Goal: Task Accomplishment & Management: Use online tool/utility

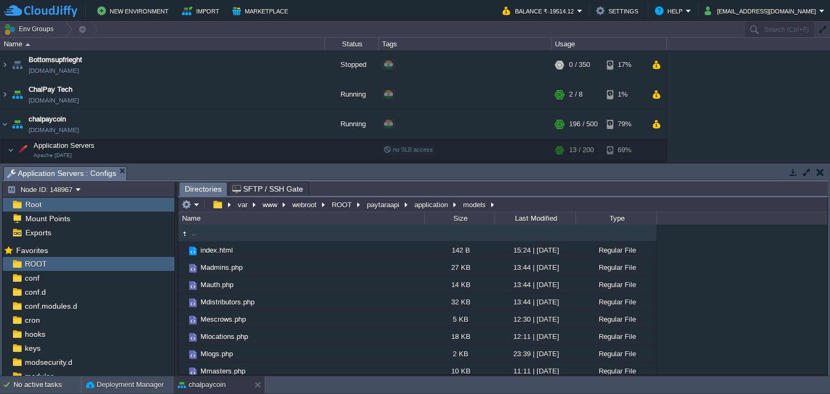
scroll to position [99, 0]
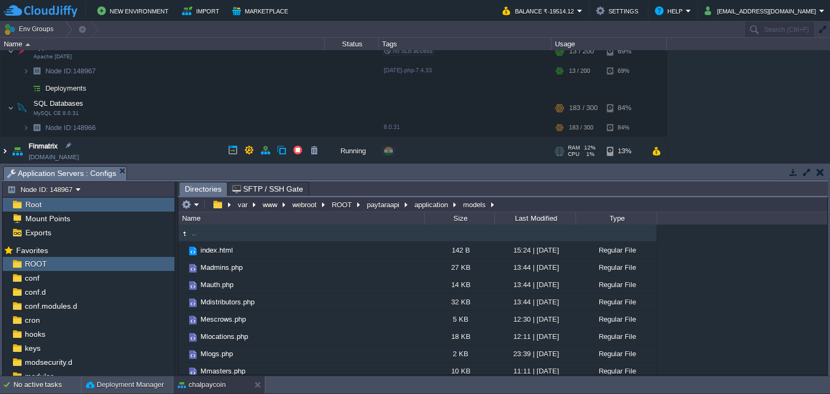
click at [2, 152] on img at bounding box center [5, 151] width 9 height 29
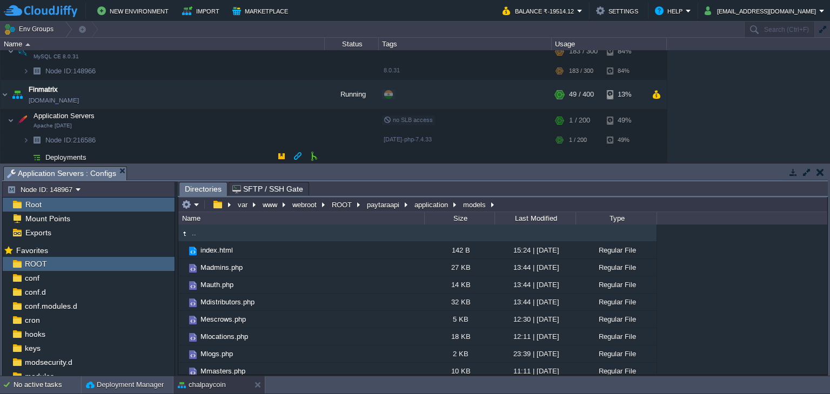
scroll to position [207, 0]
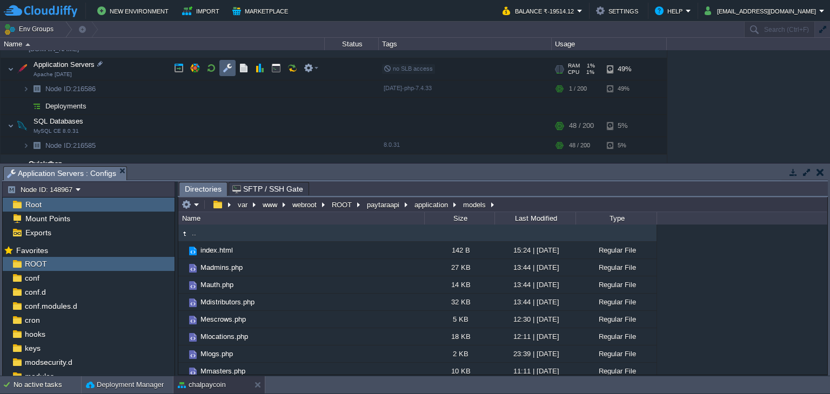
click at [230, 72] on button "button" at bounding box center [228, 68] width 10 height 10
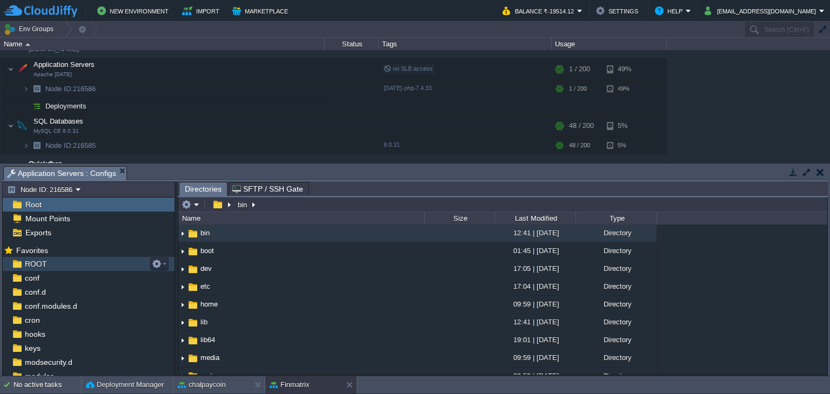
click at [78, 258] on div "ROOT" at bounding box center [89, 264] width 172 height 14
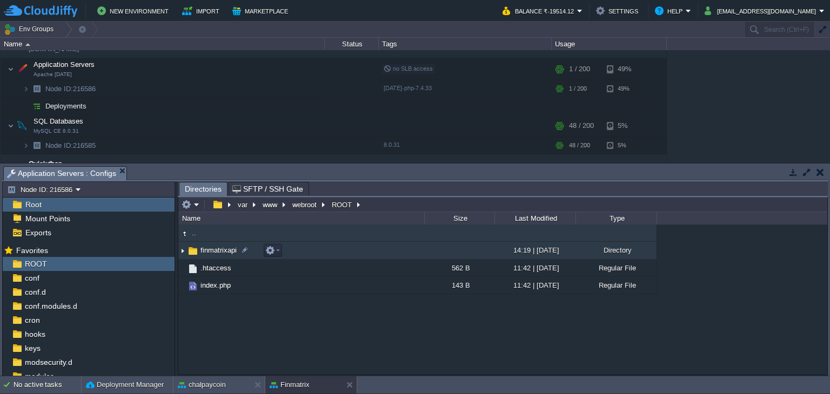
click at [226, 249] on span "finmatrixapi" at bounding box center [218, 250] width 39 height 9
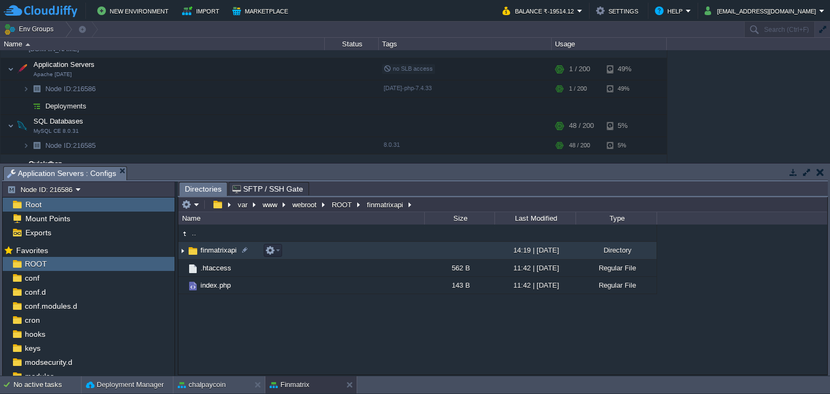
click at [226, 249] on span "finmatrixapi" at bounding box center [218, 250] width 39 height 9
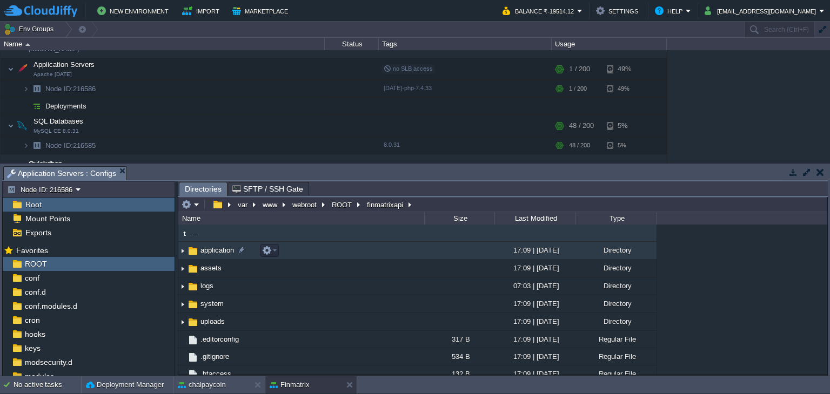
click at [218, 256] on td "application" at bounding box center [301, 251] width 246 height 18
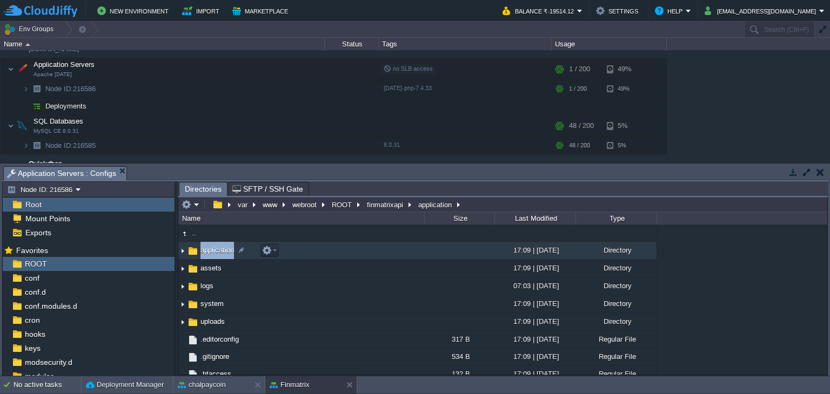
click at [218, 256] on td "application" at bounding box center [301, 251] width 246 height 18
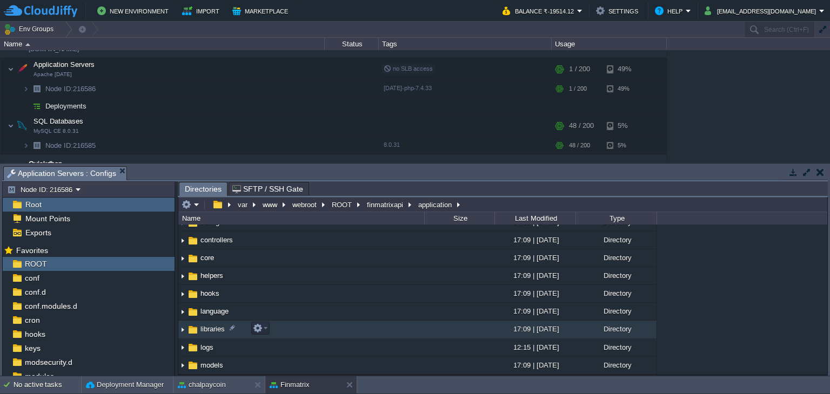
scroll to position [108, 0]
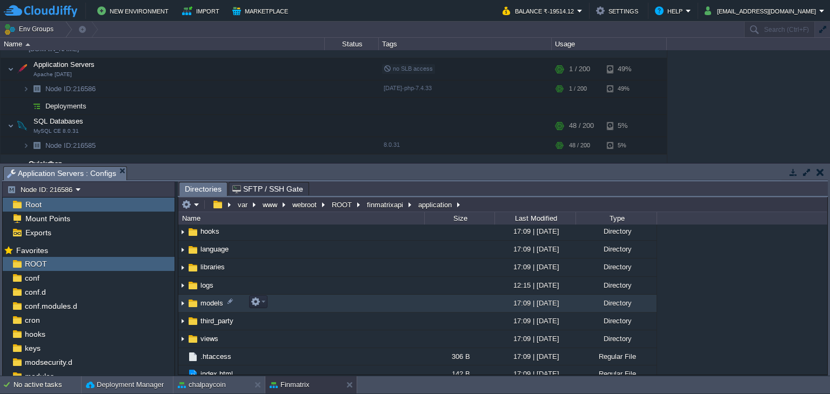
click at [211, 304] on span "models" at bounding box center [212, 303] width 26 height 9
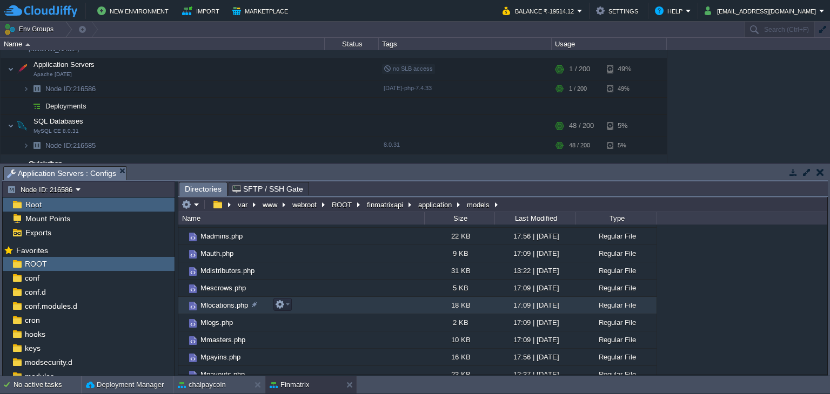
scroll to position [0, 0]
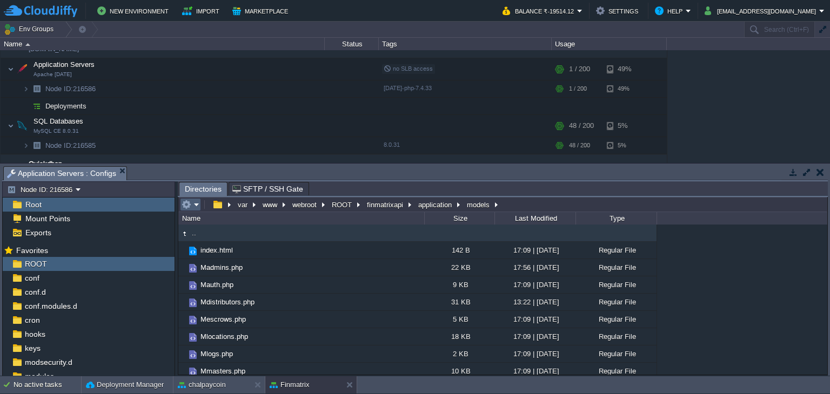
click at [191, 206] on em at bounding box center [191, 205] width 18 height 10
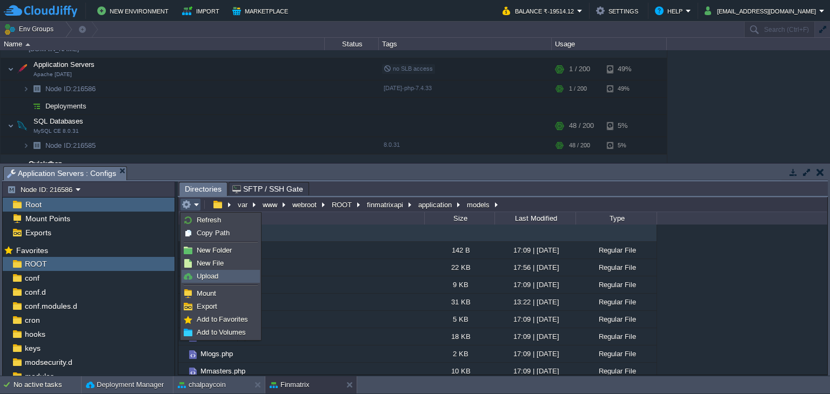
click at [208, 277] on span "Upload" at bounding box center [208, 276] width 22 height 8
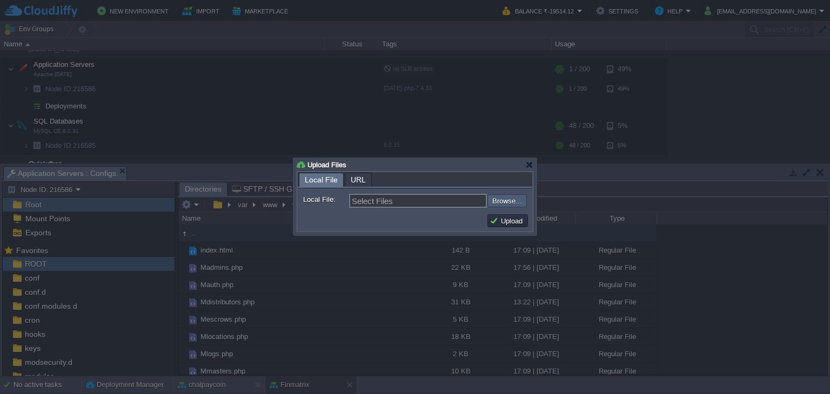
click at [502, 200] on input "file" at bounding box center [458, 201] width 137 height 13
type input "C:\fakepath\Mpayins.php"
type input "Mpayins.php, Mpayouts.php, Mretailers.php, Mdistributors.php, Madmins.php, Maut…"
click at [524, 221] on button "Upload" at bounding box center [508, 221] width 36 height 10
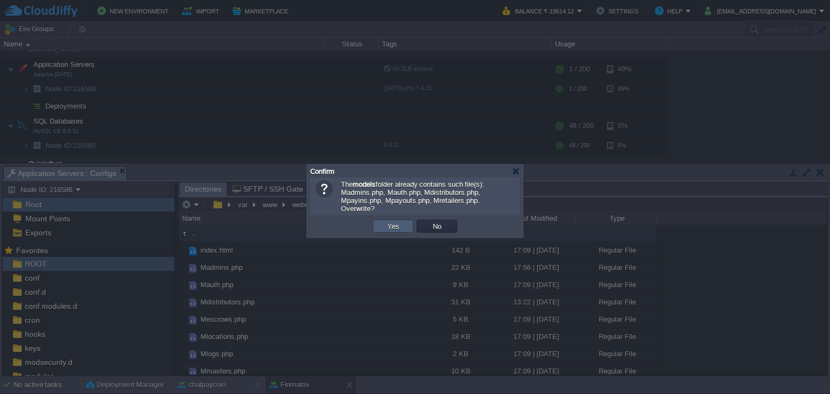
click at [386, 222] on button "Yes" at bounding box center [393, 227] width 18 height 10
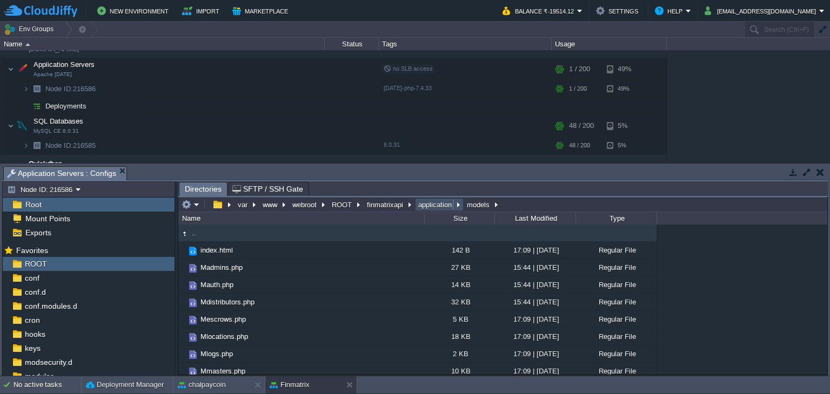
click at [435, 208] on button "application" at bounding box center [436, 205] width 38 height 10
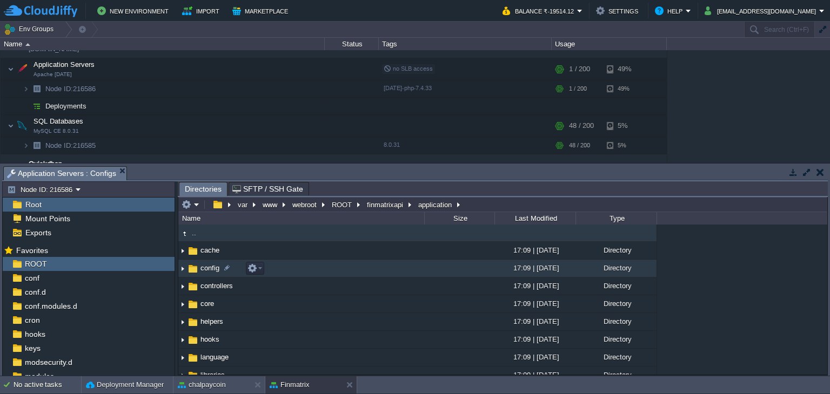
click at [203, 268] on span "config" at bounding box center [210, 268] width 22 height 9
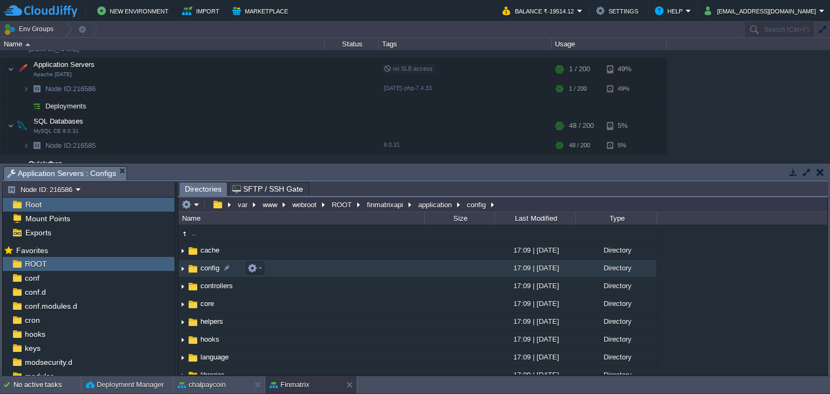
click at [204, 269] on span "config" at bounding box center [210, 268] width 22 height 9
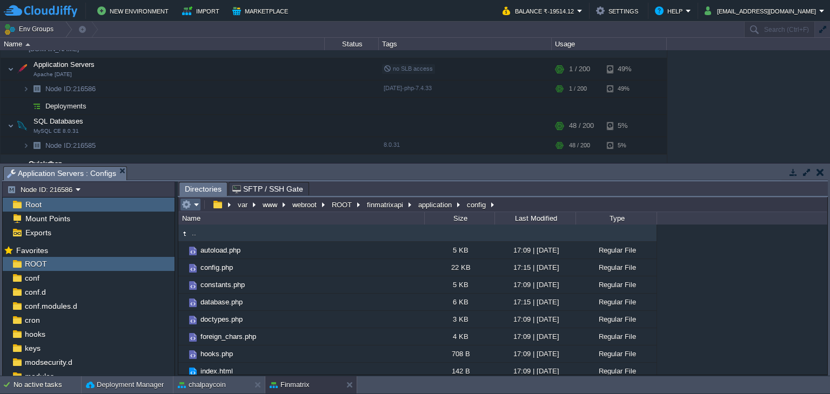
click at [196, 206] on em at bounding box center [191, 205] width 18 height 10
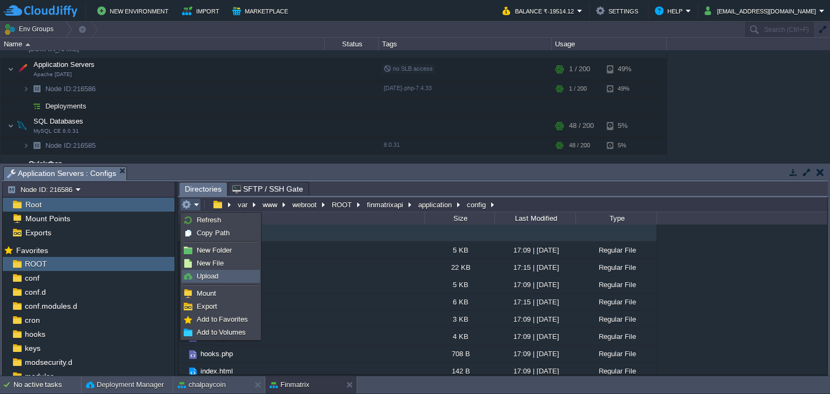
click at [212, 280] on span "Upload" at bounding box center [208, 276] width 22 height 8
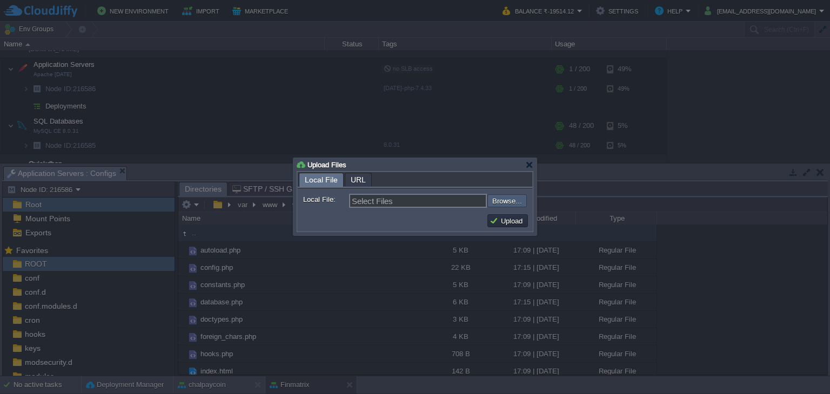
click at [512, 203] on input "file" at bounding box center [458, 201] width 137 height 13
type input "C:\fakepath\config.php"
type input "config.php"
drag, startPoint x: 504, startPoint y: 223, endPoint x: 499, endPoint y: 221, distance: 5.8
click at [505, 223] on button "Upload" at bounding box center [508, 221] width 36 height 10
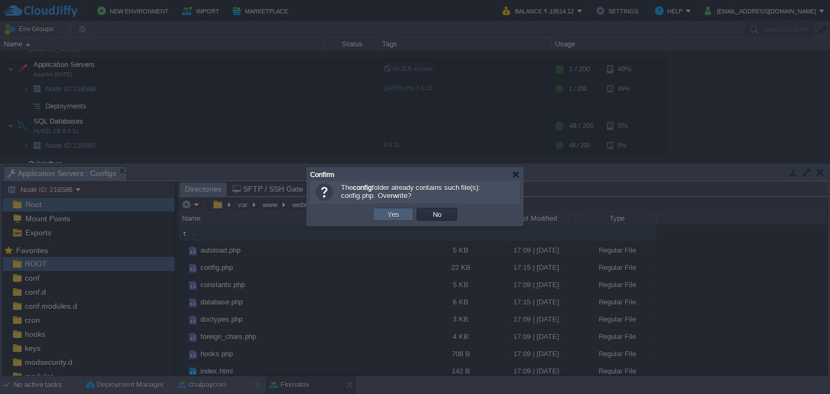
click at [373, 215] on td "Yes" at bounding box center [393, 214] width 41 height 13
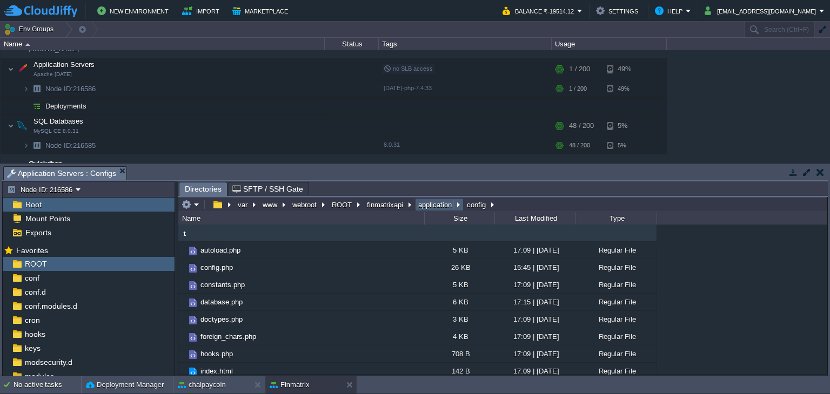
click at [429, 206] on button "application" at bounding box center [436, 205] width 38 height 10
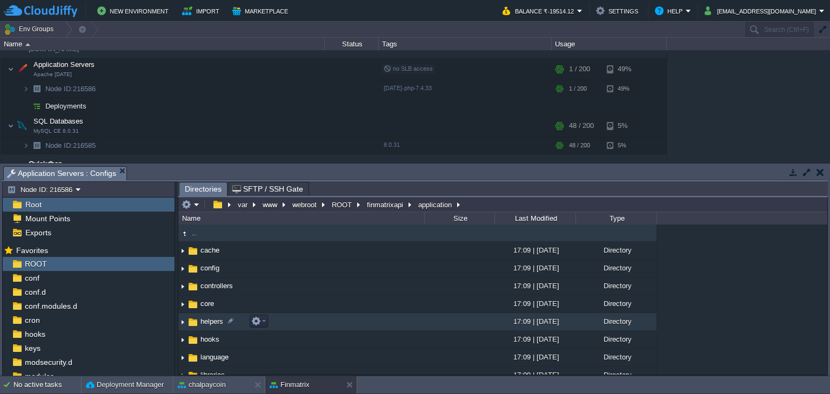
scroll to position [54, 0]
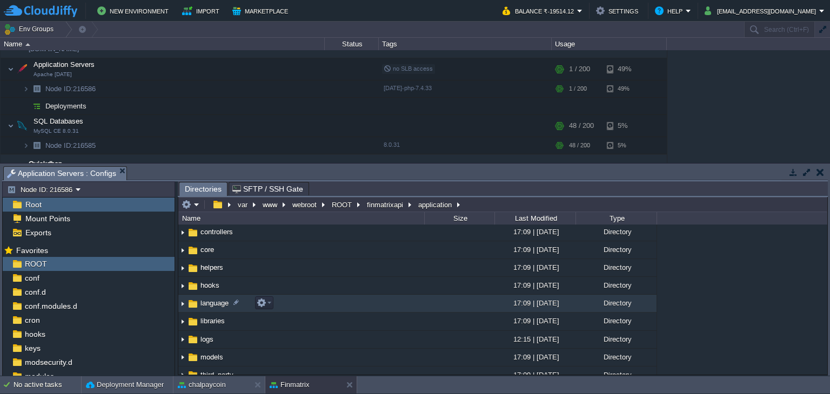
click at [216, 311] on td "language" at bounding box center [301, 304] width 246 height 18
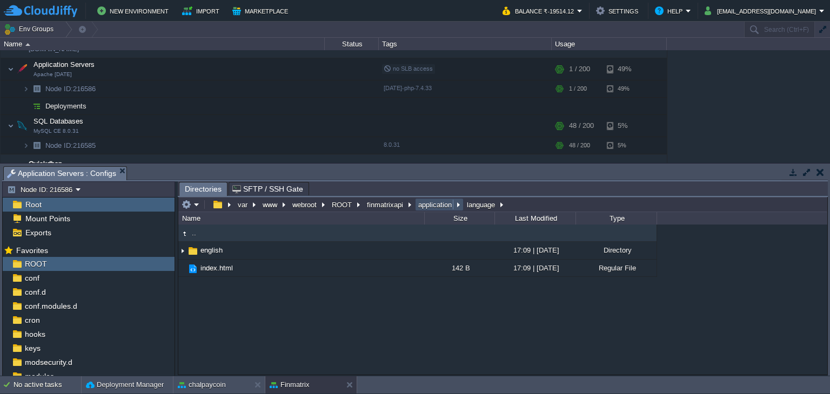
click at [437, 203] on button "application" at bounding box center [436, 205] width 38 height 10
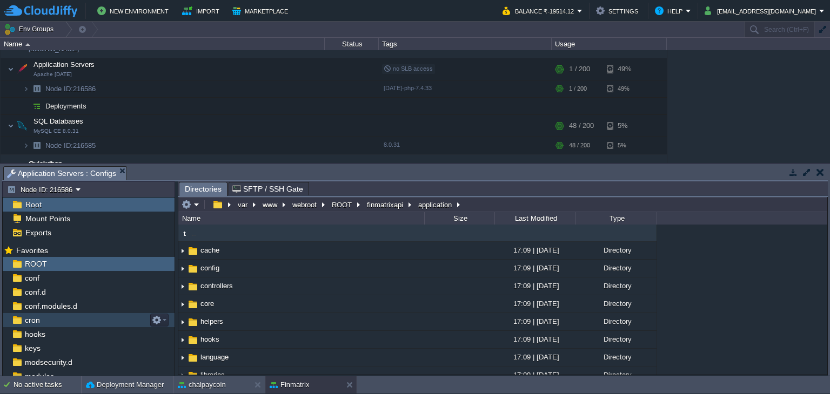
click at [65, 322] on div "cron" at bounding box center [89, 320] width 172 height 14
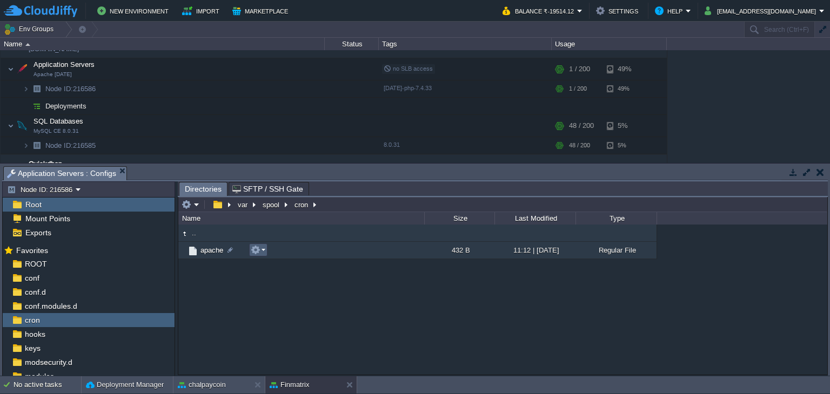
click at [259, 251] on button "button" at bounding box center [256, 250] width 10 height 10
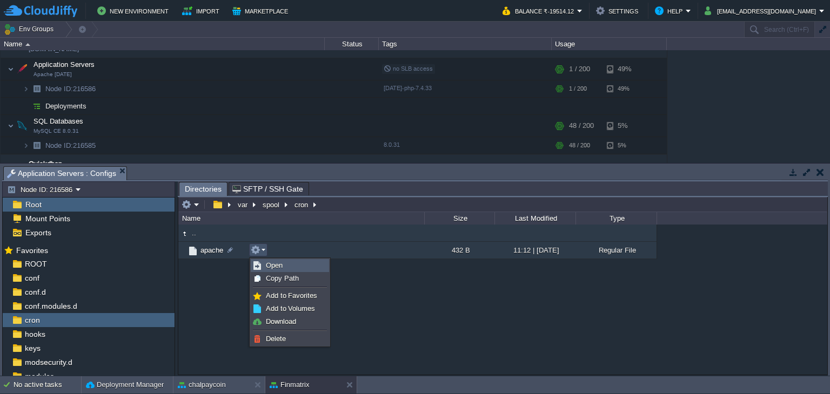
click at [264, 269] on link "Open" at bounding box center [289, 266] width 77 height 12
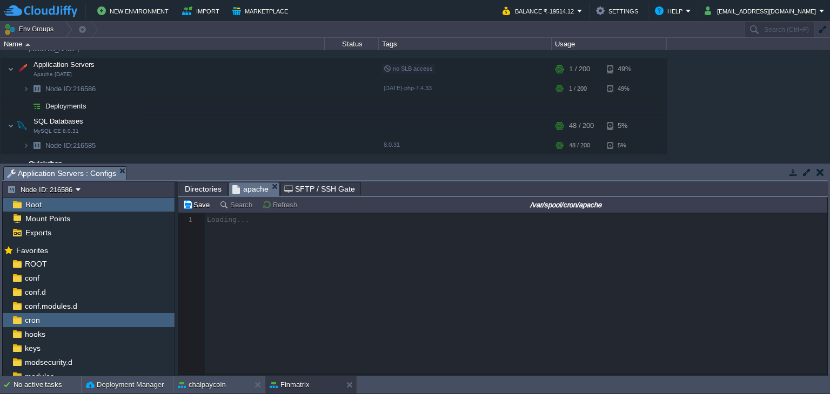
scroll to position [3, 0]
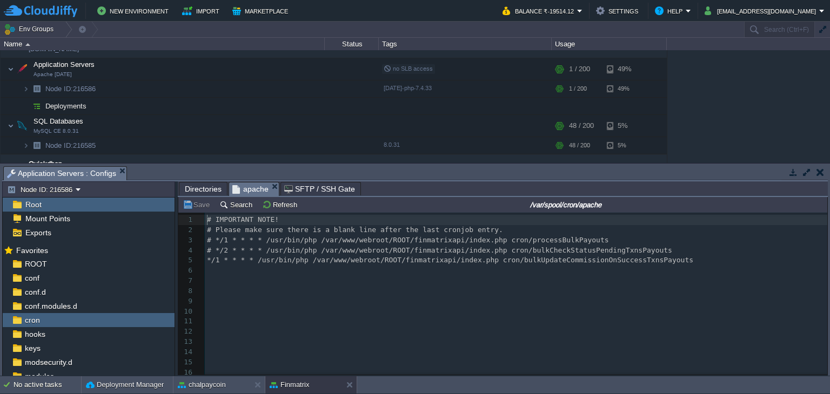
click at [203, 188] on span "Directories" at bounding box center [203, 189] width 37 height 13
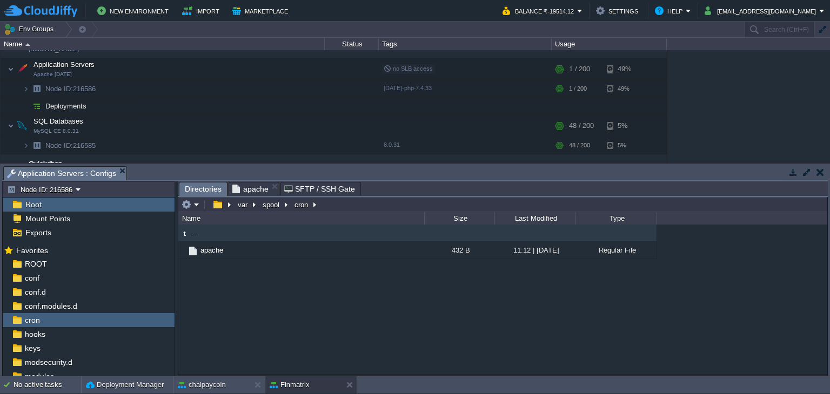
click at [203, 187] on span "Directories" at bounding box center [203, 190] width 37 height 14
click at [64, 263] on div "ROOT" at bounding box center [89, 264] width 172 height 14
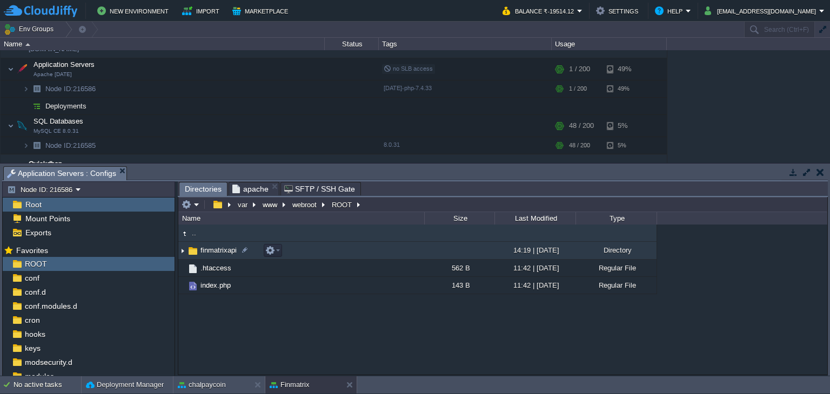
click at [217, 254] on span "finmatrixapi" at bounding box center [218, 250] width 39 height 9
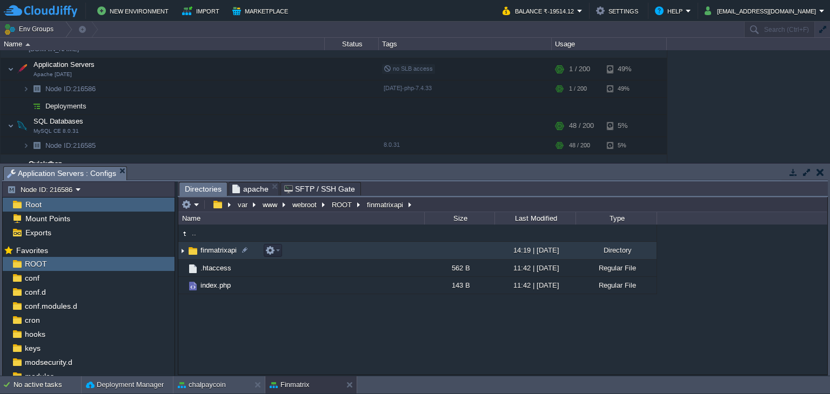
click at [217, 254] on span "finmatrixapi" at bounding box center [218, 250] width 39 height 9
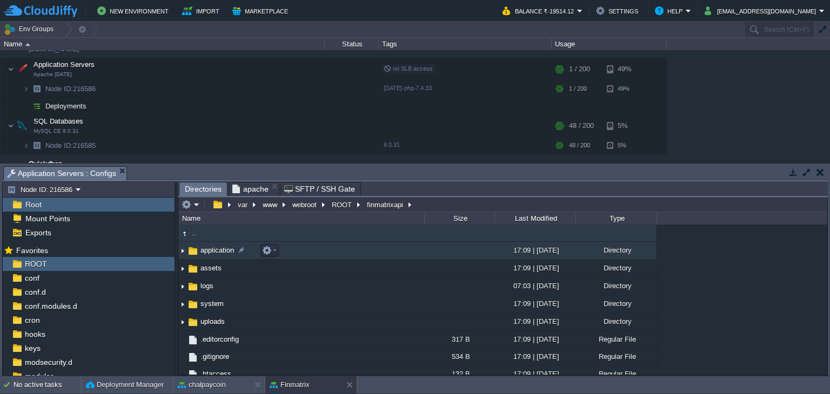
click at [217, 254] on span "application" at bounding box center [217, 250] width 37 height 9
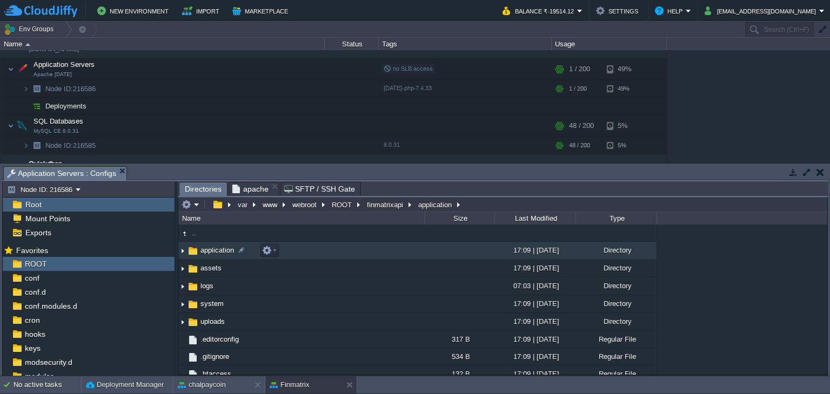
click at [217, 254] on span "application" at bounding box center [217, 250] width 37 height 9
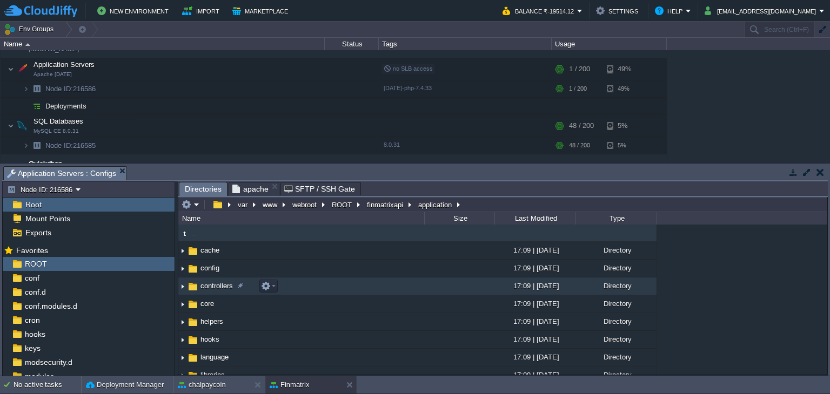
click at [221, 287] on span "controllers" at bounding box center [217, 286] width 36 height 9
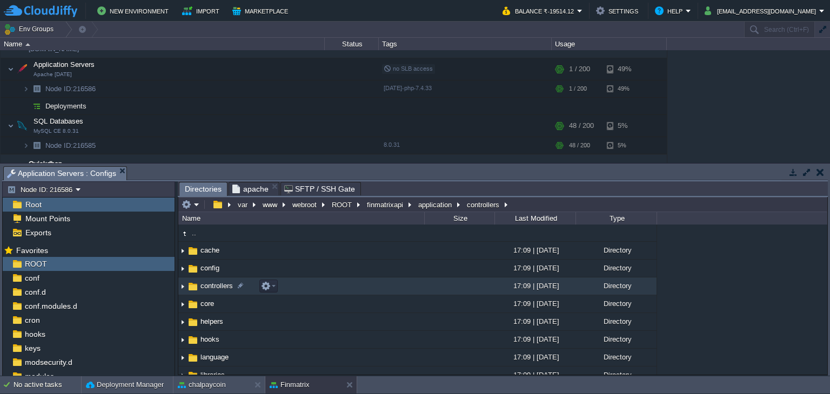
click at [221, 287] on span "controllers" at bounding box center [217, 286] width 36 height 9
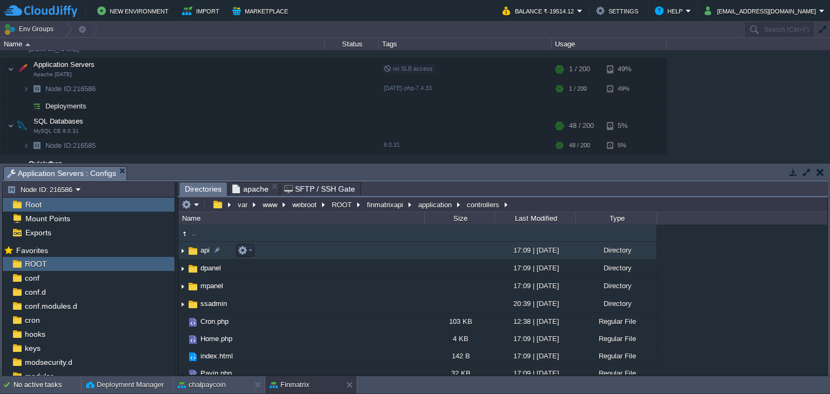
click at [206, 247] on span "api" at bounding box center [205, 250] width 12 height 9
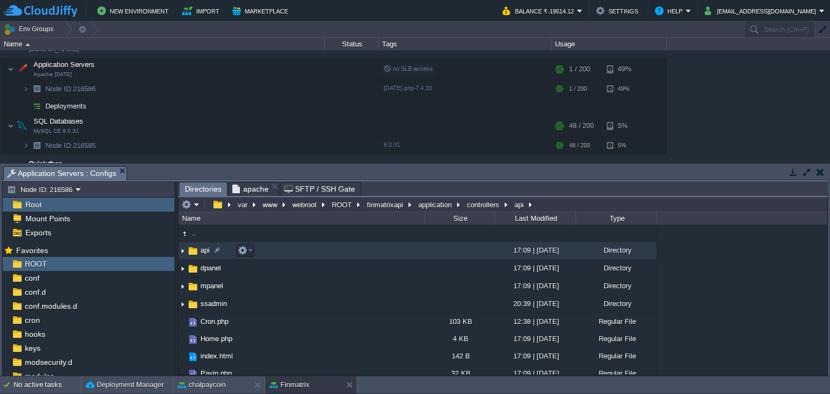
click at [206, 247] on span "api" at bounding box center [205, 250] width 12 height 9
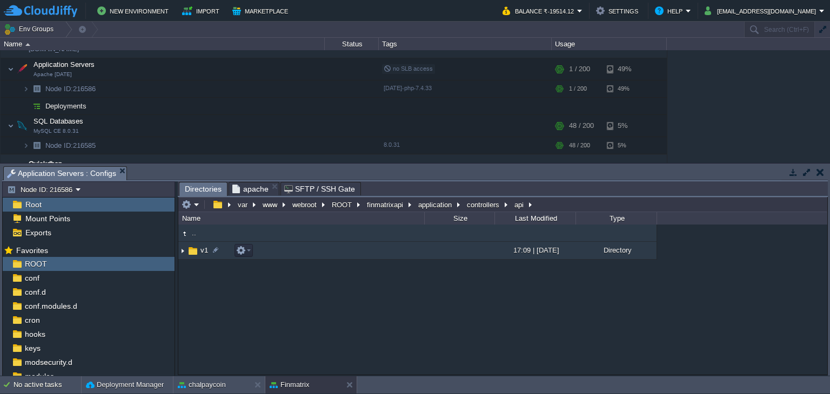
click at [203, 253] on span "v1" at bounding box center [204, 250] width 11 height 9
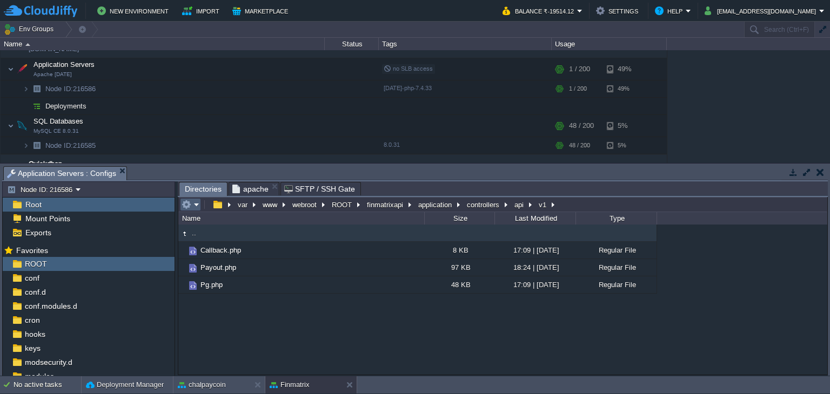
click at [198, 205] on em at bounding box center [191, 205] width 18 height 10
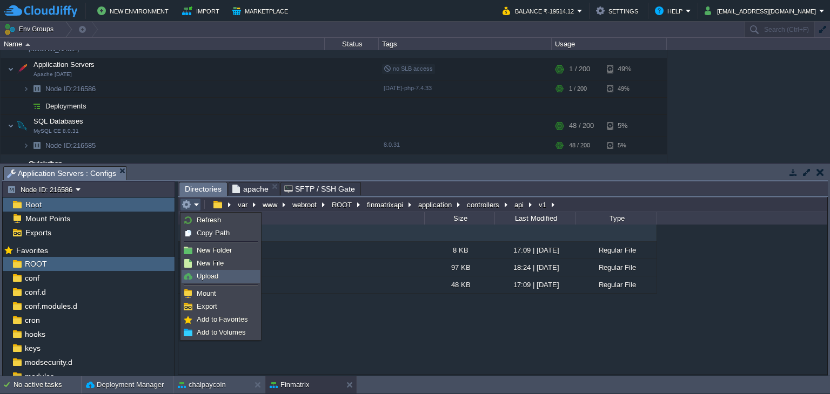
click at [225, 277] on link "Upload" at bounding box center [220, 277] width 77 height 12
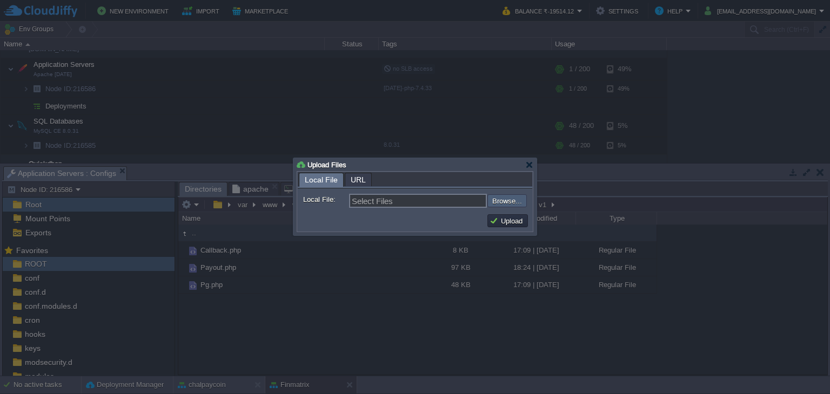
click at [503, 198] on input "file" at bounding box center [458, 201] width 137 height 13
type input "C:\fakepath\Payout.php"
type input "Payout.php, Pg.php"
click at [508, 223] on button "Upload" at bounding box center [508, 221] width 36 height 10
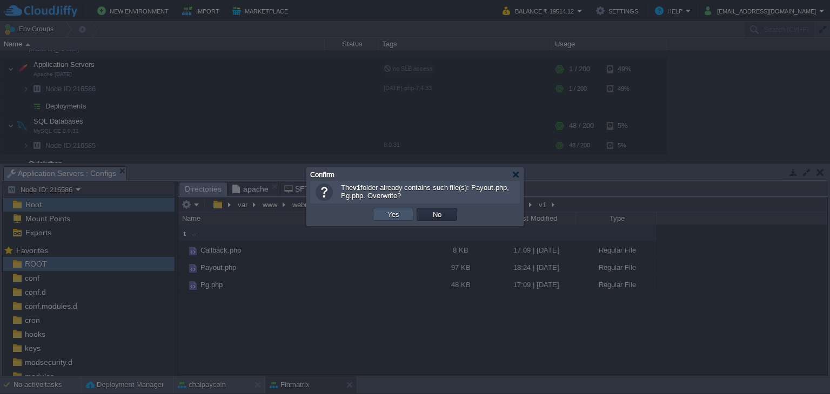
click at [387, 217] on button "Yes" at bounding box center [393, 215] width 18 height 10
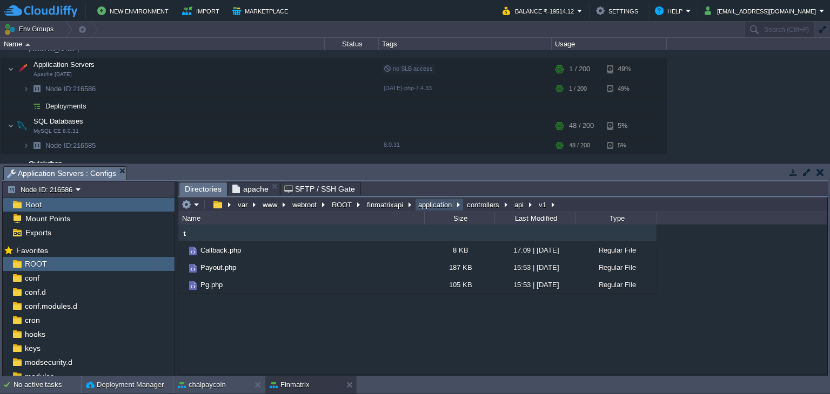
click at [445, 204] on button "application" at bounding box center [436, 205] width 38 height 10
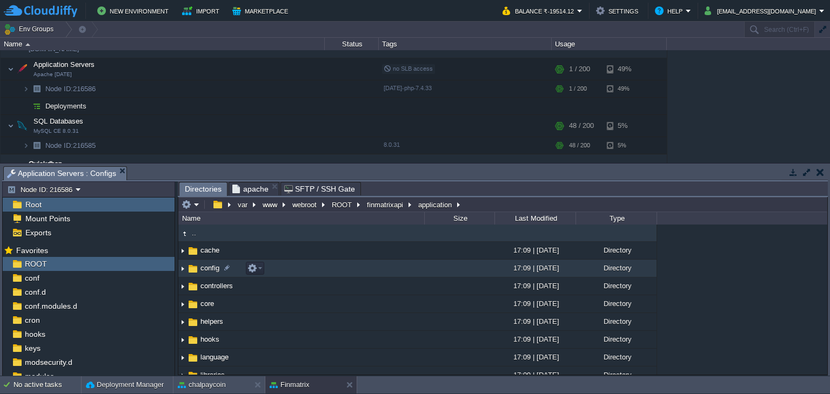
click at [213, 270] on span "config" at bounding box center [210, 268] width 22 height 9
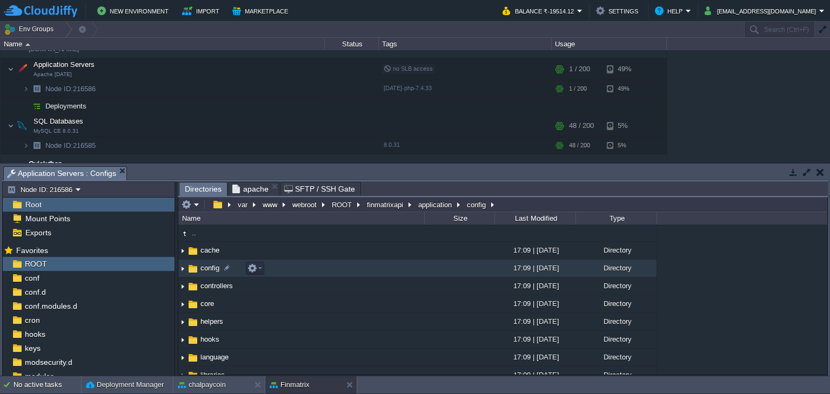
click at [213, 270] on span "config" at bounding box center [210, 268] width 22 height 9
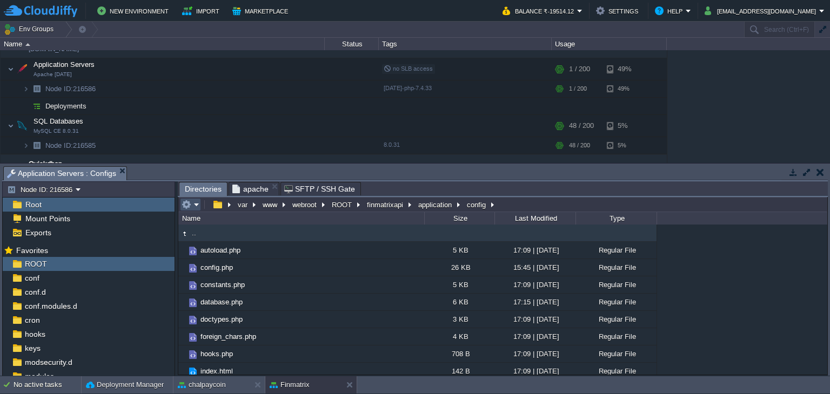
click at [188, 202] on button "button" at bounding box center [187, 205] width 10 height 10
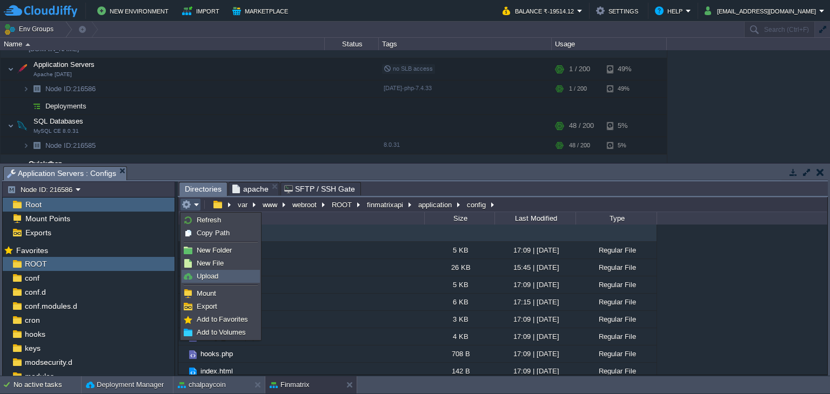
click at [213, 271] on link "Upload" at bounding box center [220, 277] width 77 height 12
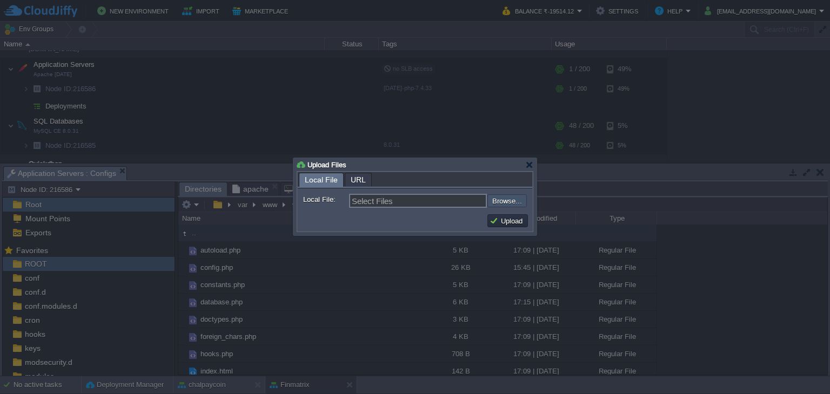
click at [504, 197] on input "file" at bounding box center [458, 201] width 137 height 13
type input "C:\fakepath\config.php"
type input "config.php"
click at [514, 225] on button "Upload" at bounding box center [508, 221] width 36 height 10
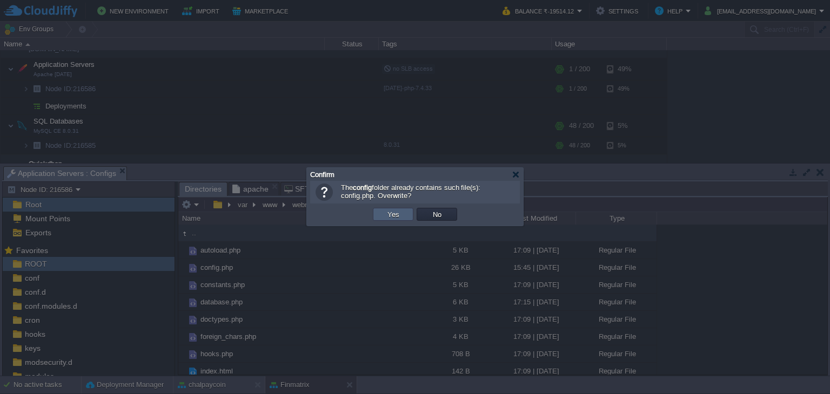
click at [394, 213] on button "Yes" at bounding box center [393, 215] width 18 height 10
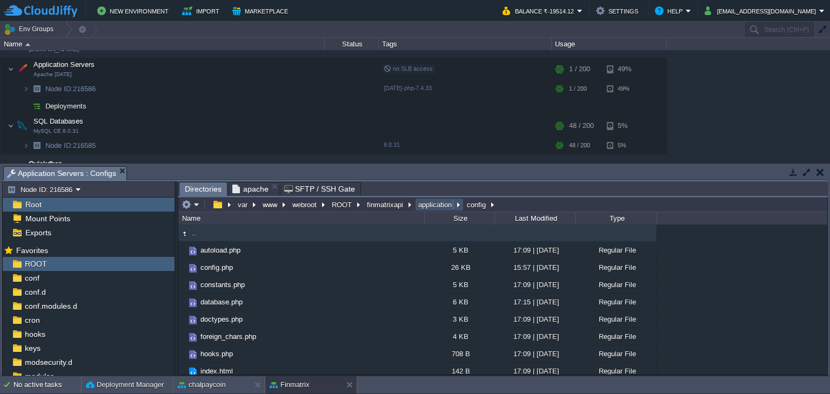
click at [438, 206] on button "application" at bounding box center [436, 205] width 38 height 10
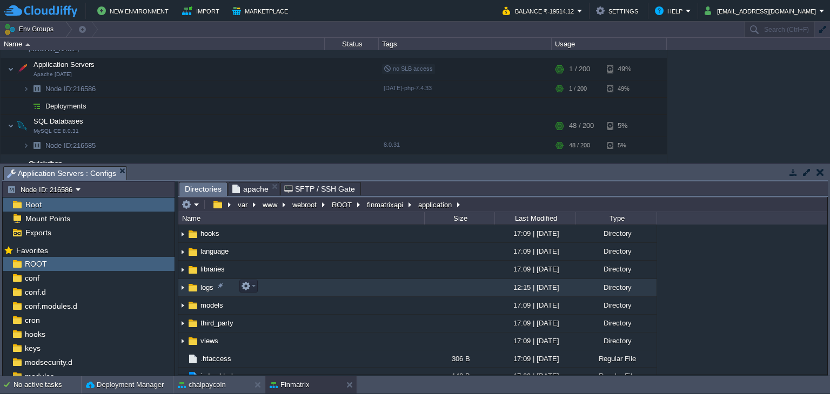
scroll to position [108, 0]
click at [204, 285] on span "logs" at bounding box center [207, 285] width 16 height 9
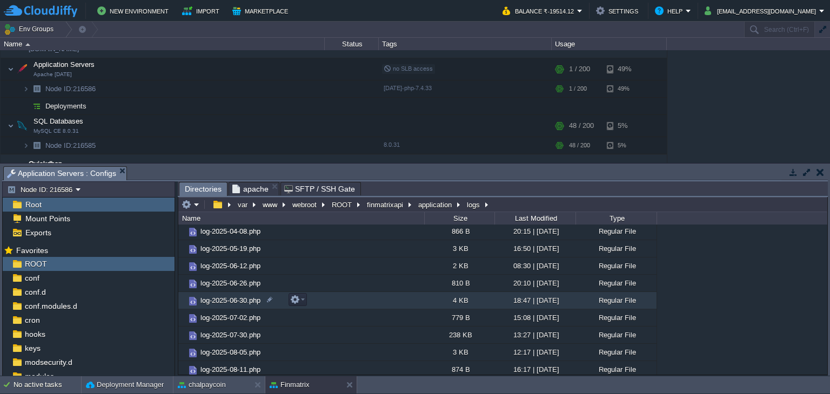
scroll to position [56, 0]
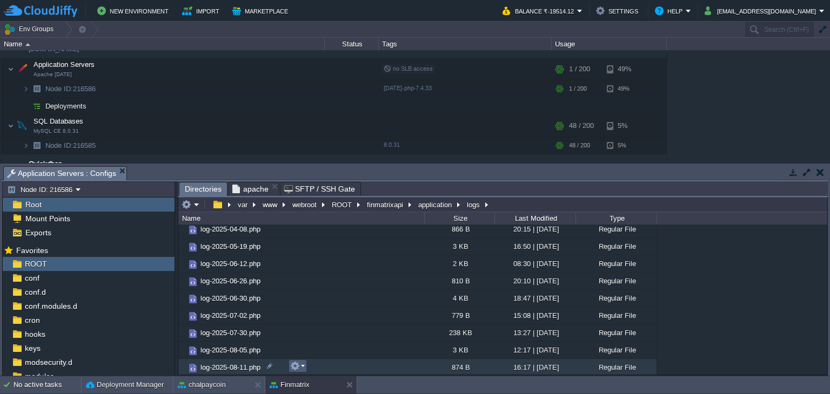
click at [300, 367] on em at bounding box center [297, 367] width 15 height 10
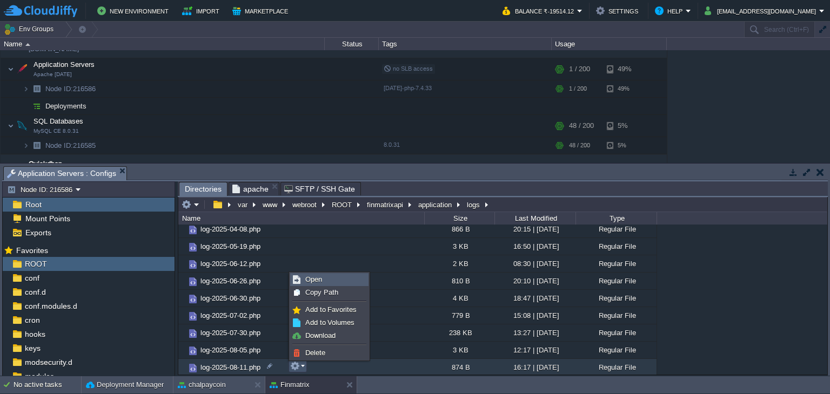
click at [325, 282] on link "Open" at bounding box center [329, 280] width 77 height 12
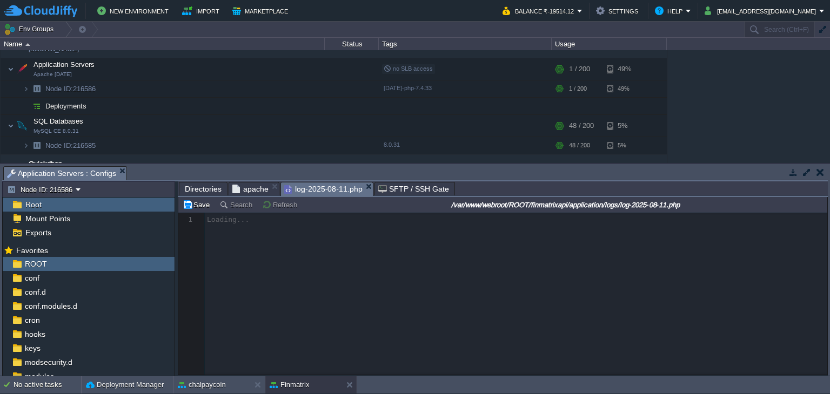
scroll to position [3, 0]
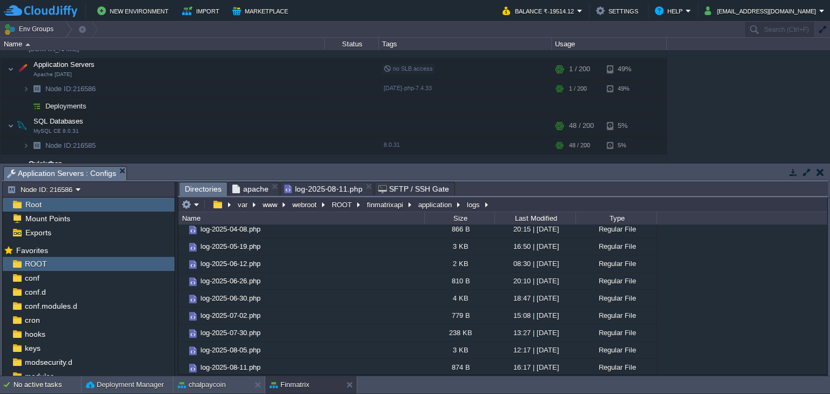
click at [191, 184] on span "Directories" at bounding box center [203, 190] width 37 height 14
click at [428, 208] on button "application" at bounding box center [436, 205] width 38 height 10
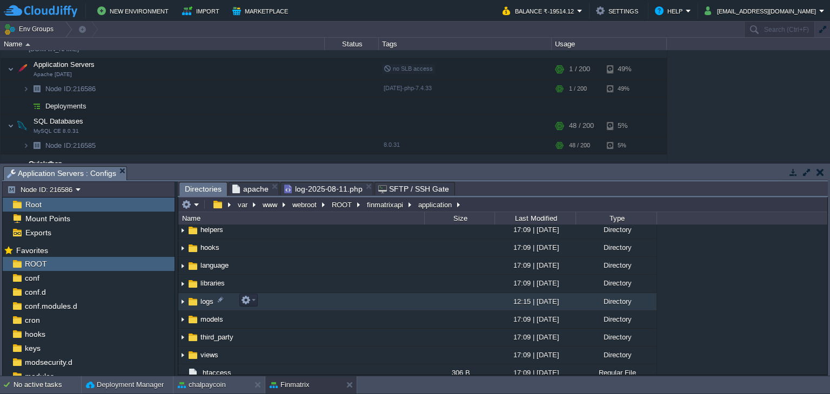
scroll to position [108, 0]
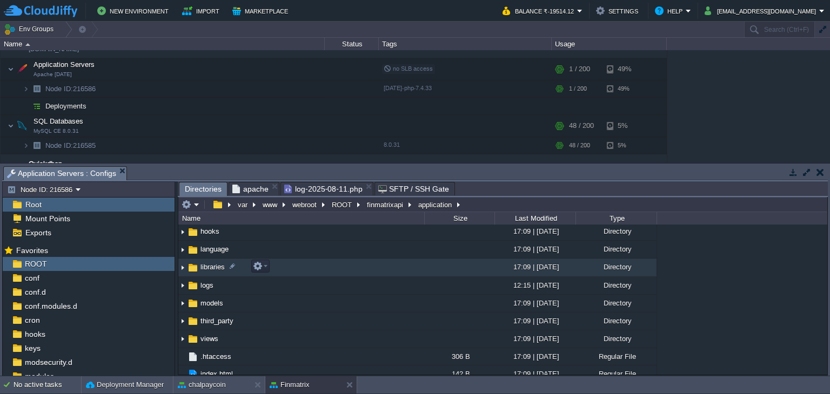
click at [212, 261] on td "libraries" at bounding box center [301, 268] width 246 height 18
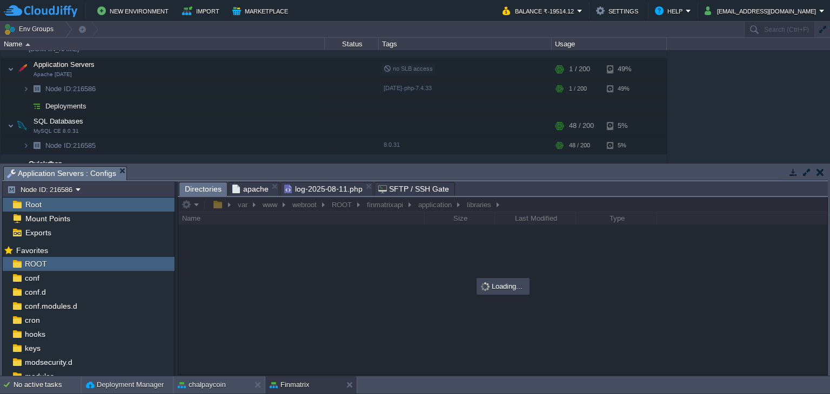
scroll to position [0, 0]
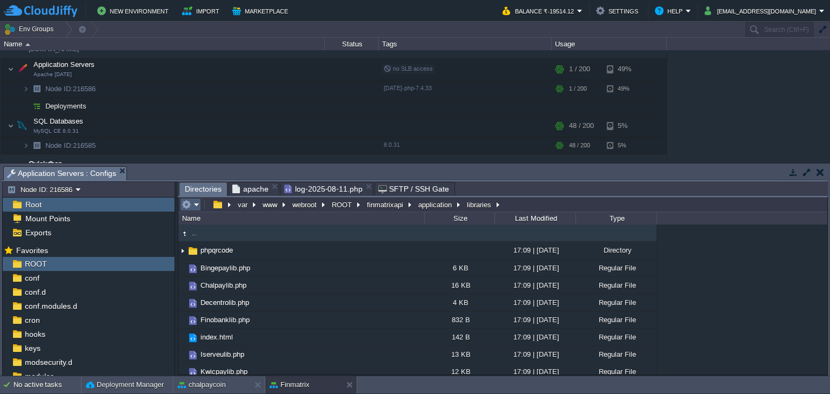
click at [200, 209] on td at bounding box center [190, 204] width 21 height 13
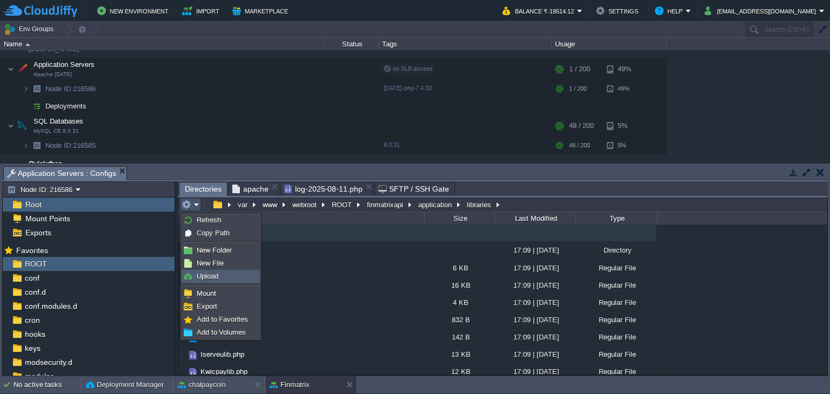
click at [217, 277] on span "Upload" at bounding box center [208, 276] width 22 height 8
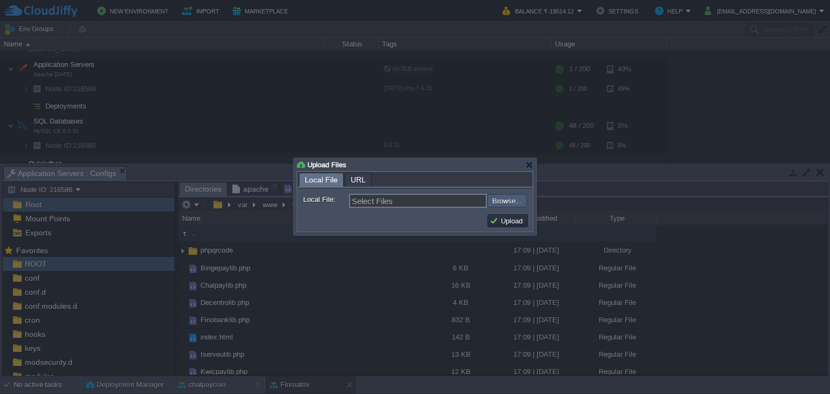
click at [510, 204] on input "file" at bounding box center [458, 201] width 137 height 13
click at [511, 206] on input "file" at bounding box center [458, 201] width 137 height 13
type input "C:\fakepath\Idfcbanklib.php"
type input "Idfcbanklib.php"
click at [506, 221] on button "Upload" at bounding box center [508, 221] width 36 height 10
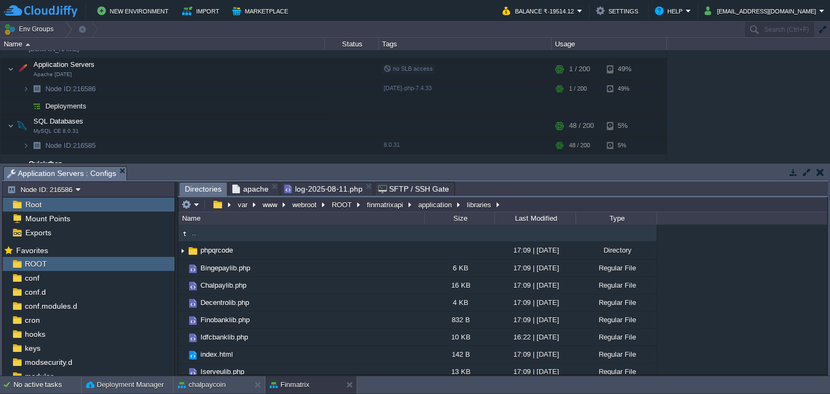
click at [316, 189] on span "log-2025-08-11.php" at bounding box center [323, 189] width 78 height 13
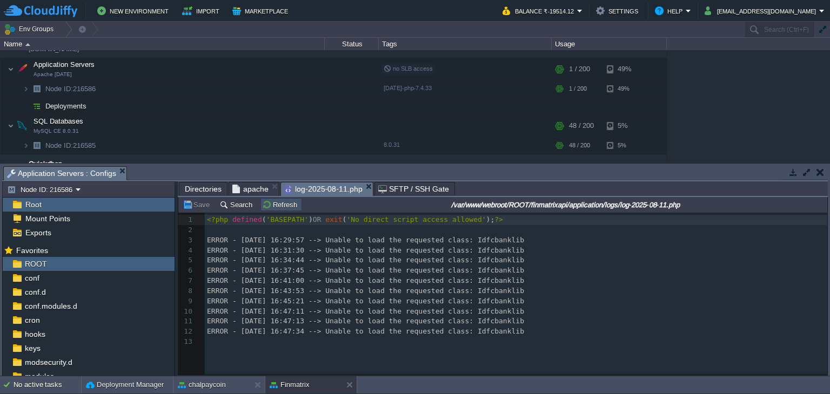
click at [285, 205] on button "Refresh" at bounding box center [281, 205] width 38 height 10
click at [336, 258] on div "14 1 <?php defined ( 'BASEPATH' ) OR exit ( 'No direct script access allowed' )…" at bounding box center [518, 286] width 626 height 143
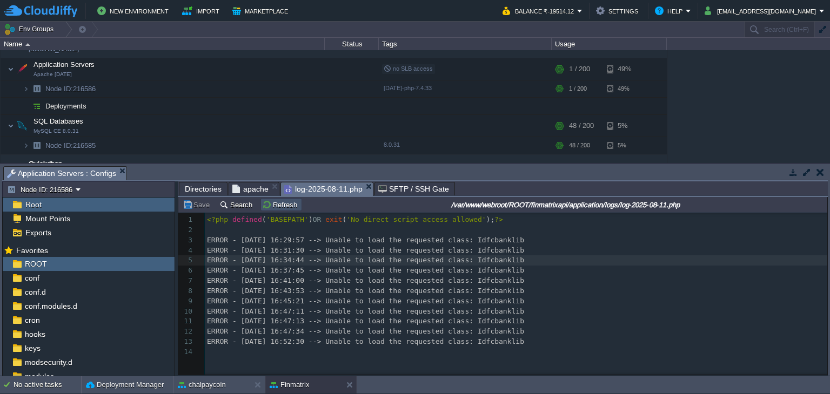
click at [286, 208] on button "Refresh" at bounding box center [281, 205] width 38 height 10
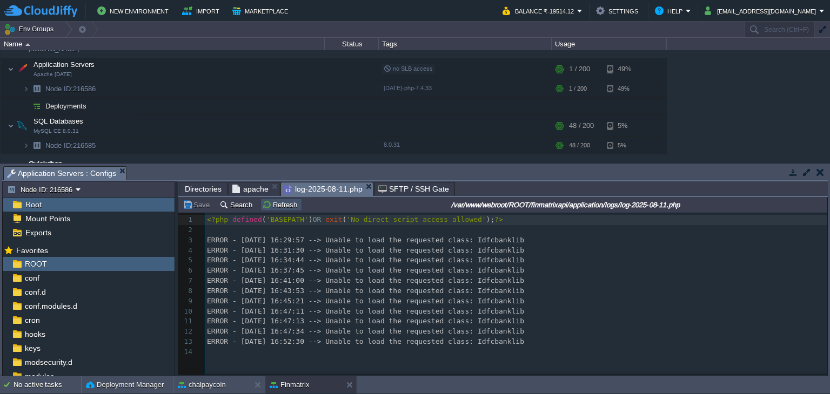
click at [290, 202] on button "Refresh" at bounding box center [281, 205] width 38 height 10
click at [485, 346] on div "14 1 <?php defined ( 'BASEPATH' ) OR exit ( 'No direct script access allowed' )…" at bounding box center [518, 286] width 626 height 143
type textarea "Idfcbanklib"
click at [279, 206] on button "Refresh" at bounding box center [281, 205] width 38 height 10
click at [271, 205] on button "Refresh" at bounding box center [281, 205] width 38 height 10
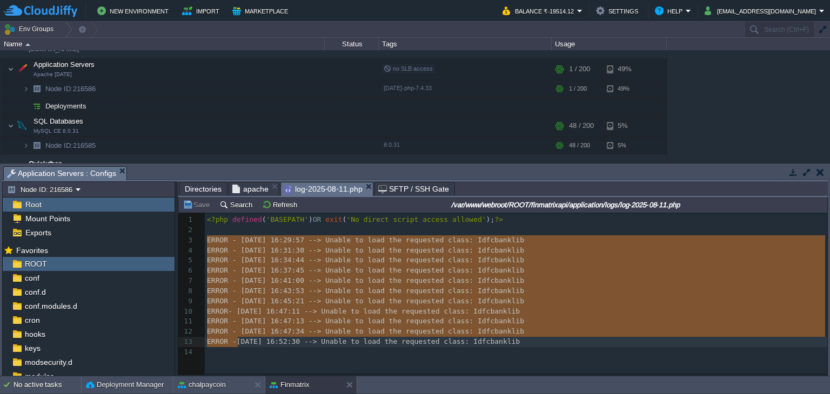
drag, startPoint x: 208, startPoint y: 243, endPoint x: 236, endPoint y: 343, distance: 104.0
type textarea "ERROR - [DATE] 16:29:57 --> Unable to load the requested class: Idfcbanklib ERR…"
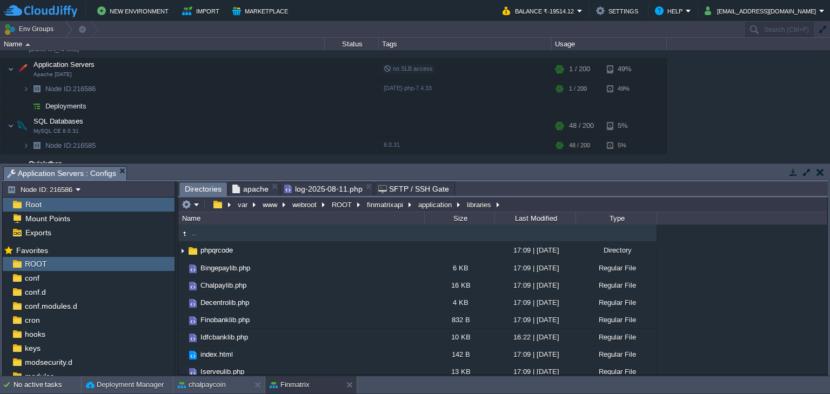
click at [208, 193] on span "Directories" at bounding box center [203, 190] width 37 height 14
click at [424, 208] on button "application" at bounding box center [436, 205] width 38 height 10
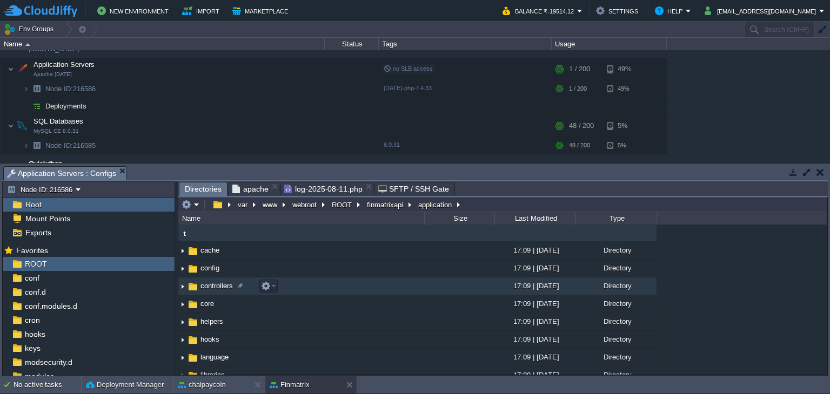
click at [218, 283] on span "controllers" at bounding box center [217, 286] width 36 height 9
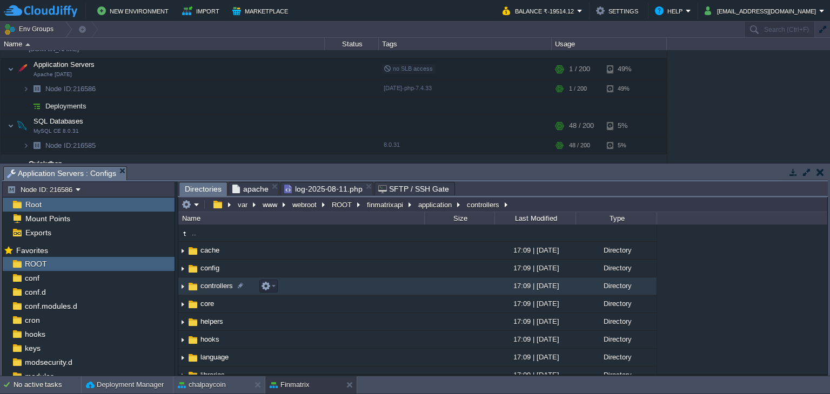
click at [218, 283] on span "controllers" at bounding box center [217, 286] width 36 height 9
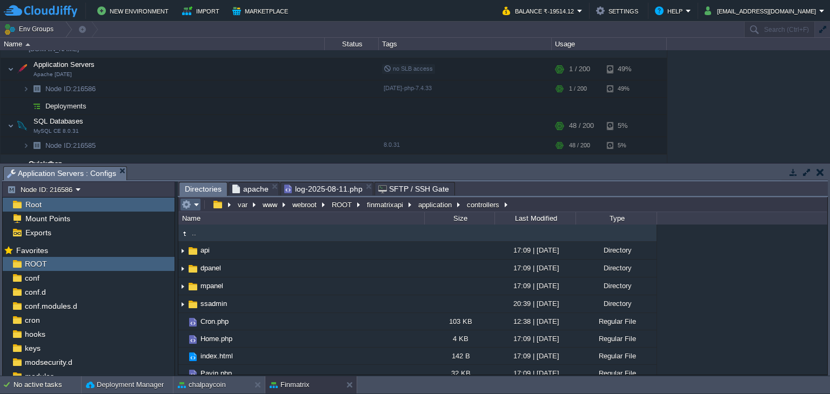
click at [192, 204] on em at bounding box center [191, 205] width 18 height 10
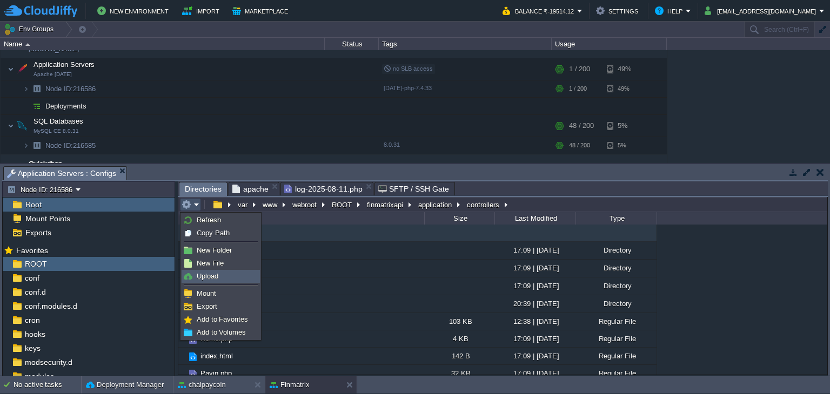
click at [217, 275] on span "Upload" at bounding box center [208, 276] width 22 height 8
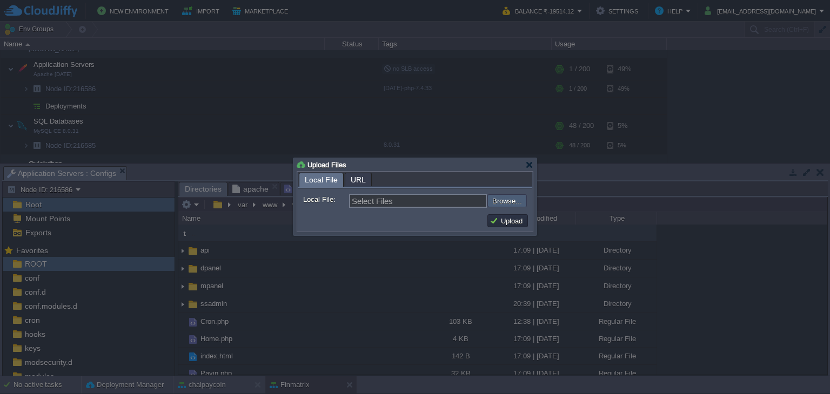
click at [502, 202] on input "file" at bounding box center [458, 201] width 137 height 13
type input "C:\fakepath\Cron.php"
type input "Cron.php"
click at [510, 221] on button "Upload" at bounding box center [508, 221] width 36 height 10
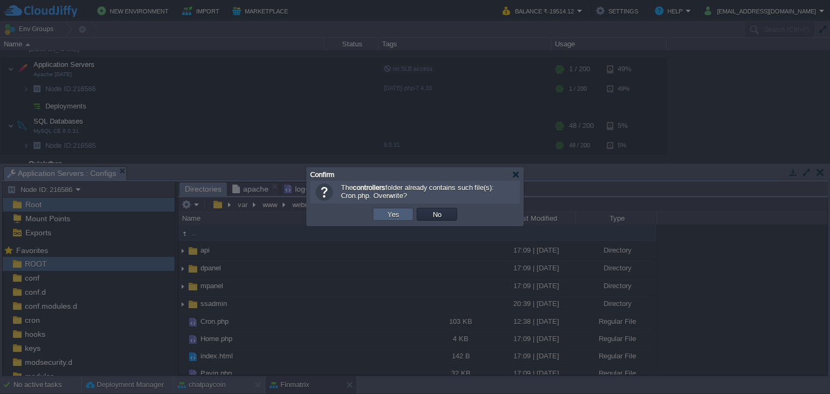
click at [407, 217] on td "Yes" at bounding box center [393, 214] width 41 height 13
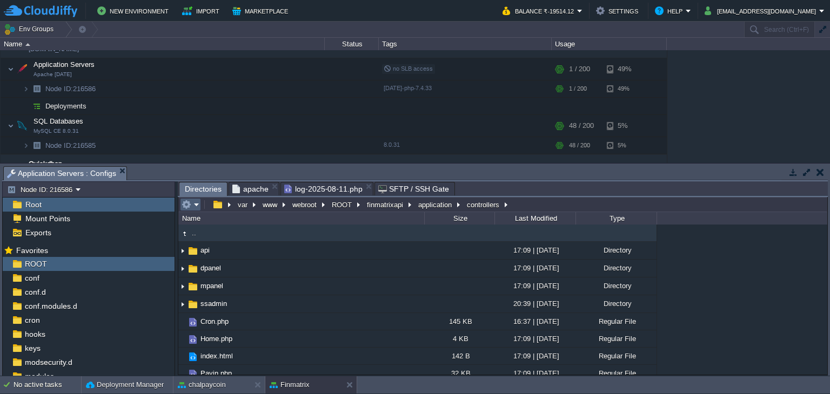
click at [192, 208] on em at bounding box center [191, 205] width 18 height 10
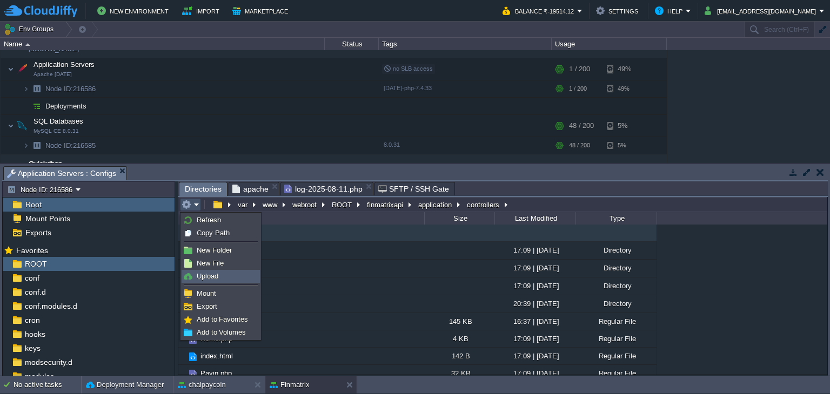
click at [212, 277] on span "Upload" at bounding box center [208, 276] width 22 height 8
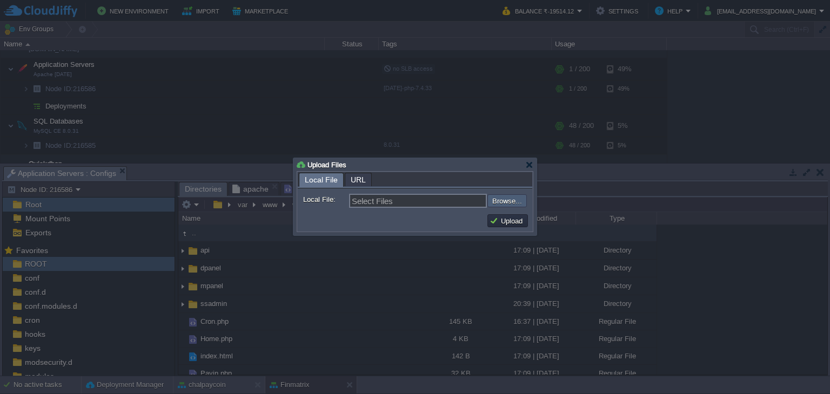
click at [516, 199] on input "file" at bounding box center [458, 201] width 137 height 13
type input "C:\fakepath\Payin.php"
type input "Payin.php"
click at [498, 220] on button "Upload" at bounding box center [508, 221] width 36 height 10
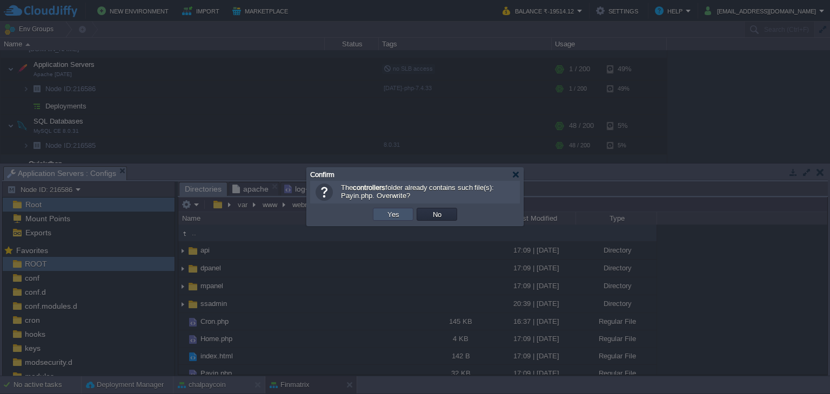
click at [387, 219] on button "Yes" at bounding box center [393, 215] width 18 height 10
